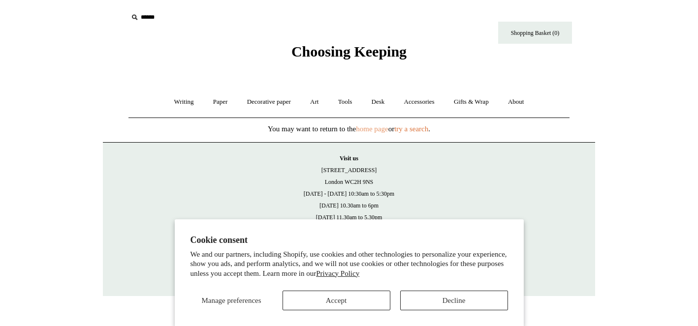
click at [380, 127] on link "home page" at bounding box center [372, 129] width 32 height 8
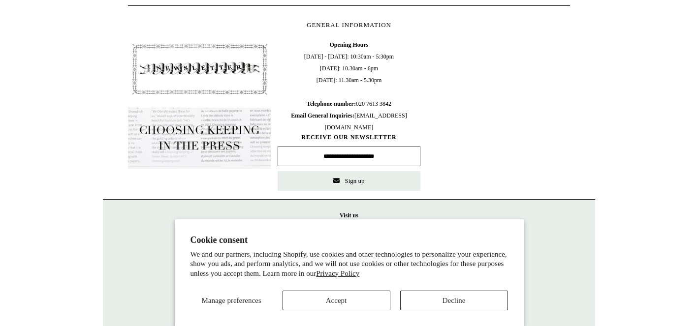
scroll to position [476, 0]
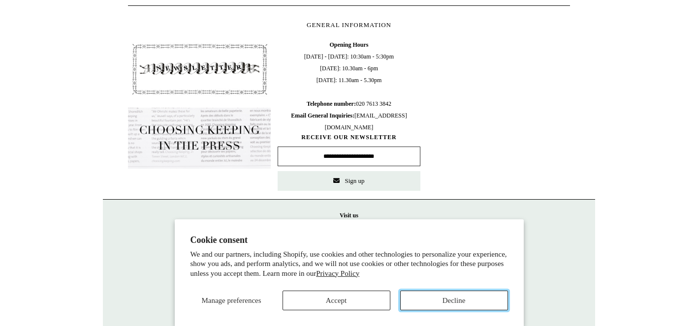
click at [424, 301] on button "Decline" at bounding box center [454, 301] width 108 height 20
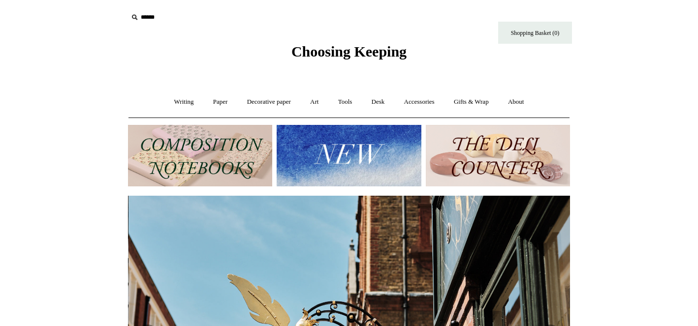
scroll to position [0, 442]
